Goal: Task Accomplishment & Management: Use online tool/utility

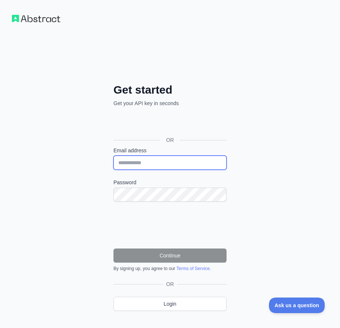
click at [159, 165] on input "Email address" at bounding box center [169, 163] width 113 height 14
paste input "**********"
type input "**********"
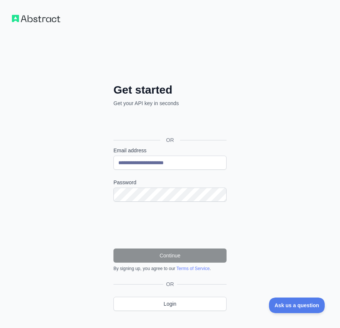
click at [151, 201] on form "**********" at bounding box center [169, 209] width 113 height 125
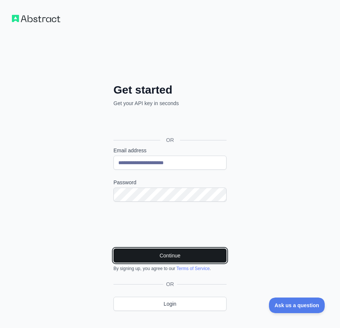
drag, startPoint x: 155, startPoint y: 252, endPoint x: 163, endPoint y: 256, distance: 8.6
click at [156, 252] on button "Continue" at bounding box center [169, 256] width 113 height 14
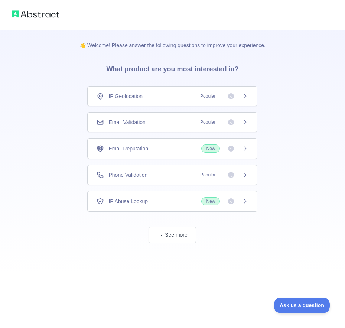
click at [161, 125] on div "Email Validation Popular" at bounding box center [173, 122] width 152 height 7
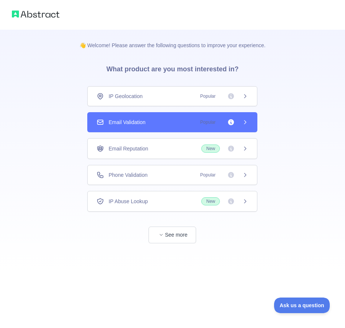
click at [160, 121] on div "Email Validation Popular" at bounding box center [173, 122] width 152 height 7
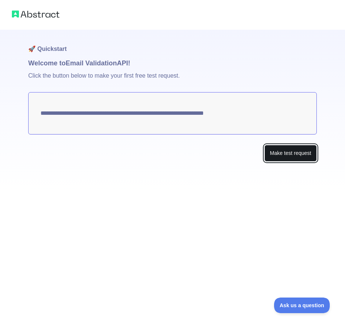
click at [283, 150] on button "Make test request" at bounding box center [291, 153] width 52 height 17
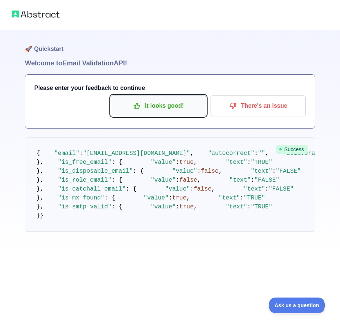
click at [172, 103] on p "It looks good!" at bounding box center [158, 106] width 84 height 13
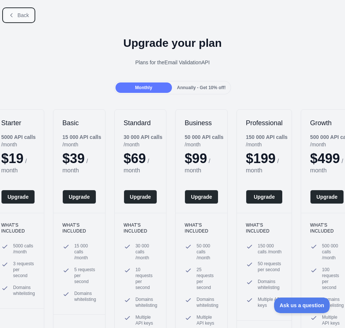
click at [19, 16] on span "Back" at bounding box center [23, 15] width 12 height 6
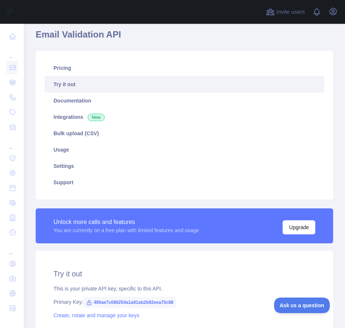
scroll to position [74, 0]
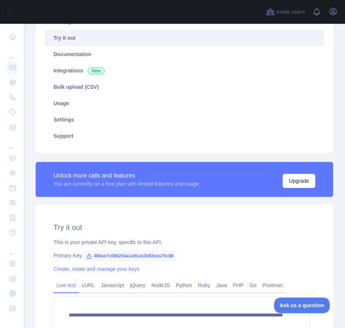
click at [148, 252] on span "490ae7c086254a1a91ab2b92eea75c88" at bounding box center [129, 256] width 93 height 11
click at [149, 253] on span "490ae7c086254a1a91ab2b92eea75c88" at bounding box center [129, 256] width 93 height 11
copy div "Primary Key: 490ae7c086254a1a91ab2b92eea75c88"
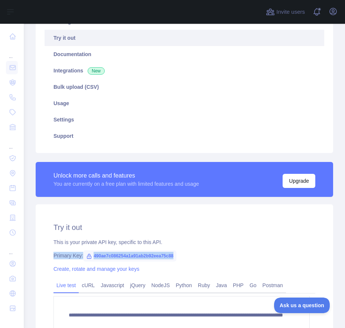
click at [137, 256] on span "490ae7c086254a1a91ab2b92eea75c88" at bounding box center [129, 256] width 93 height 11
click at [138, 256] on span "490ae7c086254a1a91ab2b92eea75c88" at bounding box center [129, 256] width 93 height 11
click at [161, 262] on div "**********" at bounding box center [185, 292] width 298 height 177
click at [157, 258] on span "490ae7c086254a1a91ab2b92eea75c88" at bounding box center [129, 256] width 93 height 11
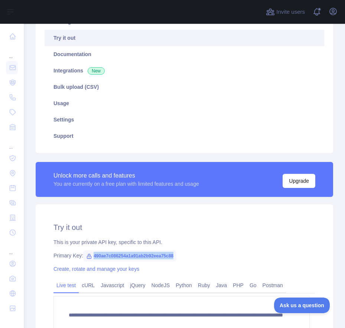
click at [157, 258] on span "490ae7c086254a1a91ab2b92eea75c88" at bounding box center [129, 256] width 93 height 11
copy span "490ae7c086254a1a91ab2b92eea75c88"
